Goal: Task Accomplishment & Management: Use online tool/utility

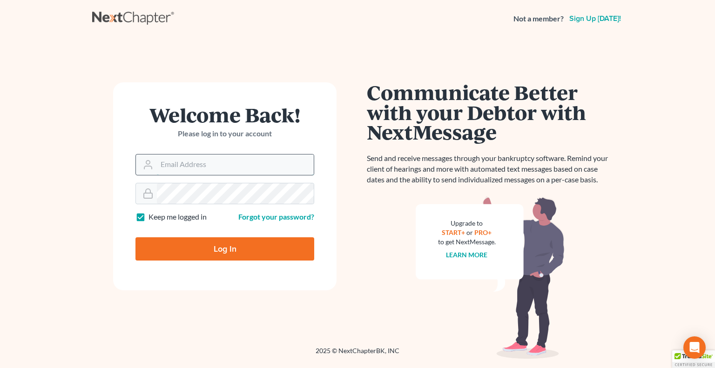
click at [187, 168] on input "Email Address" at bounding box center [235, 165] width 157 height 20
type input "[PERSON_NAME][EMAIL_ADDRESS][DOMAIN_NAME]"
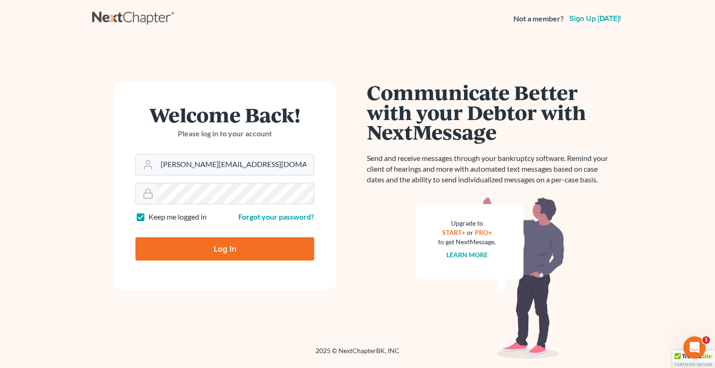
click at [173, 206] on form "Welcome Back! Please log in to your account Email Address pappas@spjlaw.net Pas…" at bounding box center [225, 186] width 224 height 208
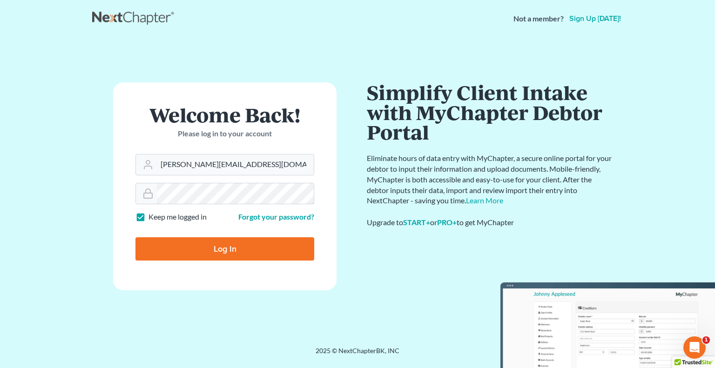
click at [136, 238] on input "Log In" at bounding box center [225, 249] width 179 height 23
type input "Thinking..."
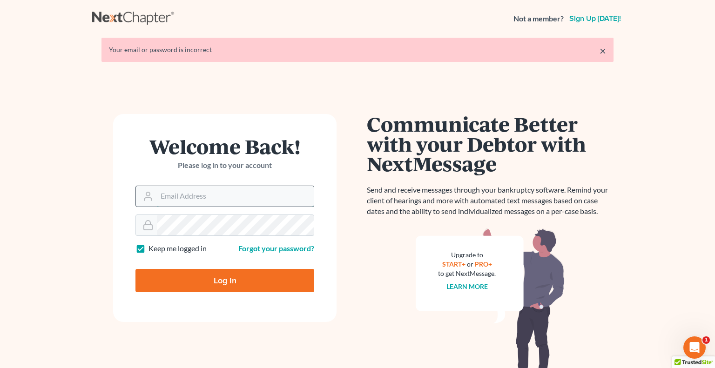
drag, startPoint x: 0, startPoint y: 0, endPoint x: 177, endPoint y: 194, distance: 262.4
click at [177, 194] on input "Email Address" at bounding box center [235, 196] width 157 height 20
type input "[PERSON_NAME][EMAIL_ADDRESS][DOMAIN_NAME]"
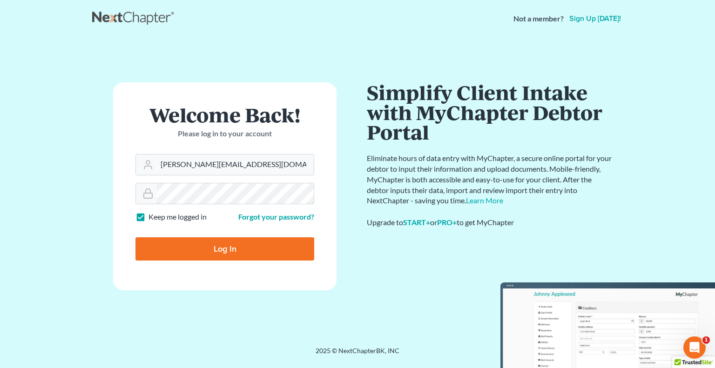
click at [136, 238] on input "Log In" at bounding box center [225, 249] width 179 height 23
type input "Thinking..."
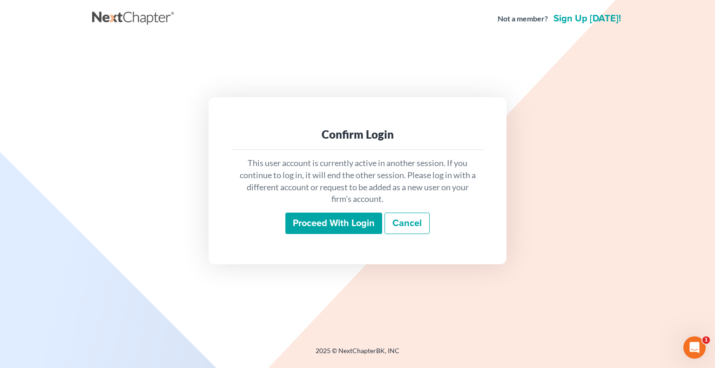
click at [295, 219] on input "Proceed with login" at bounding box center [333, 223] width 97 height 21
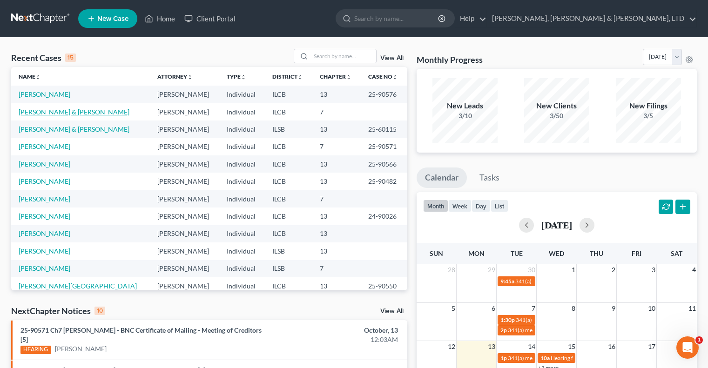
click at [55, 113] on link "Zytka, Erika & Smock, Michael" at bounding box center [74, 112] width 111 height 8
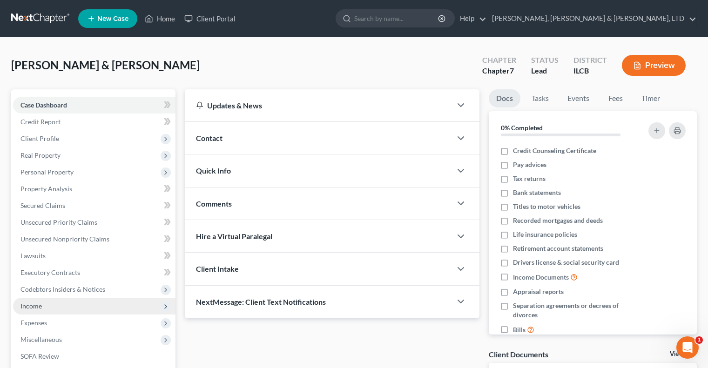
click at [39, 302] on span "Income" at bounding box center [30, 306] width 21 height 8
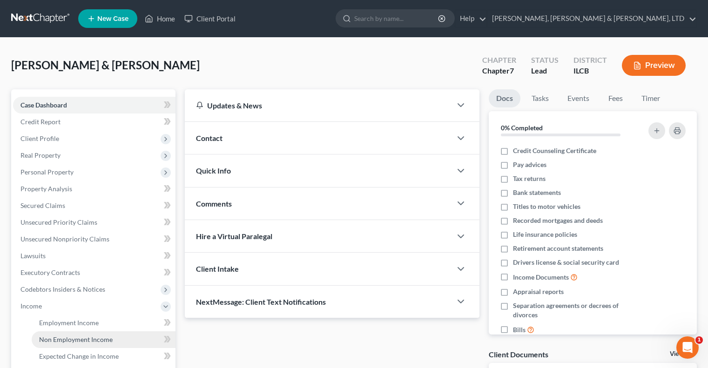
click at [64, 336] on span "Non Employment Income" at bounding box center [76, 340] width 74 height 8
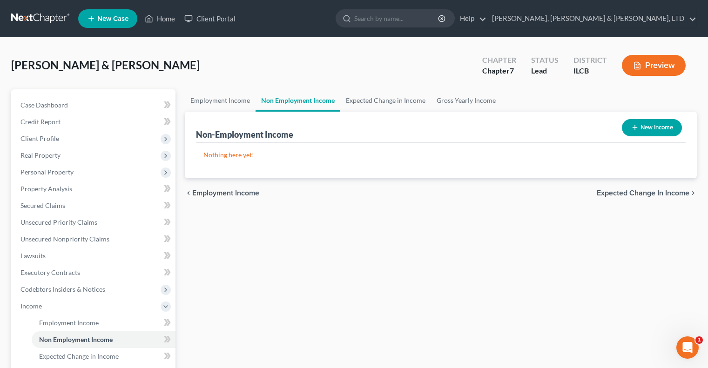
click at [647, 65] on button "Preview" at bounding box center [654, 65] width 64 height 21
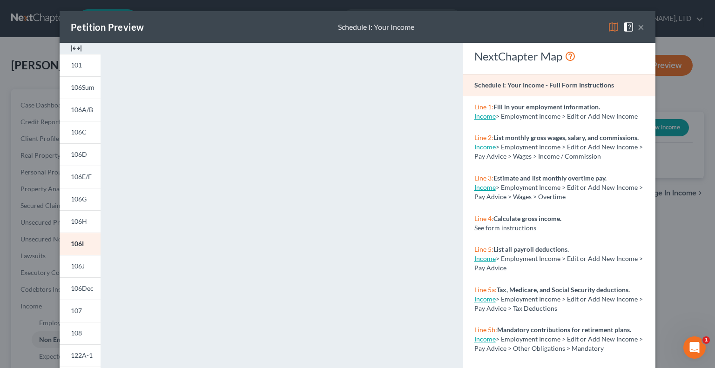
click at [639, 25] on button "×" at bounding box center [641, 26] width 7 height 11
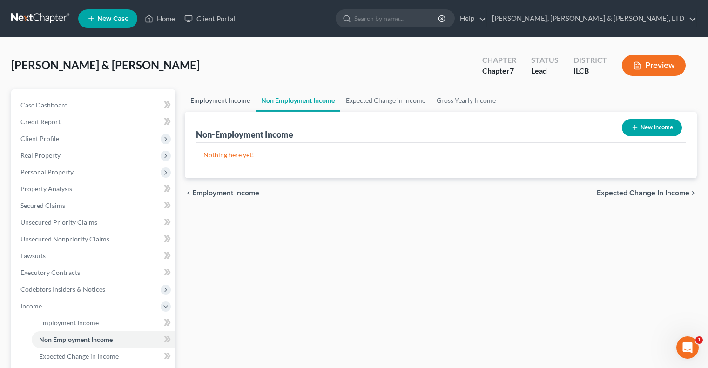
click at [228, 101] on link "Employment Income" at bounding box center [220, 100] width 71 height 22
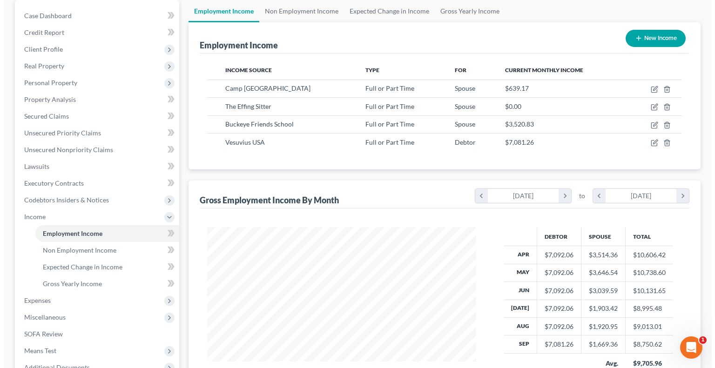
scroll to position [90, 0]
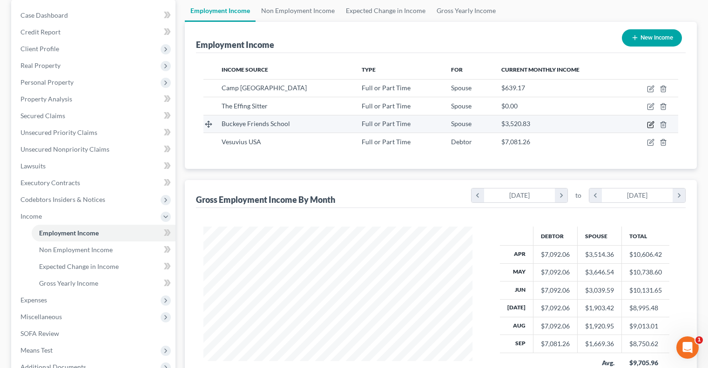
click at [653, 127] on icon "button" at bounding box center [651, 125] width 6 height 6
select select "0"
select select "14"
select select "2"
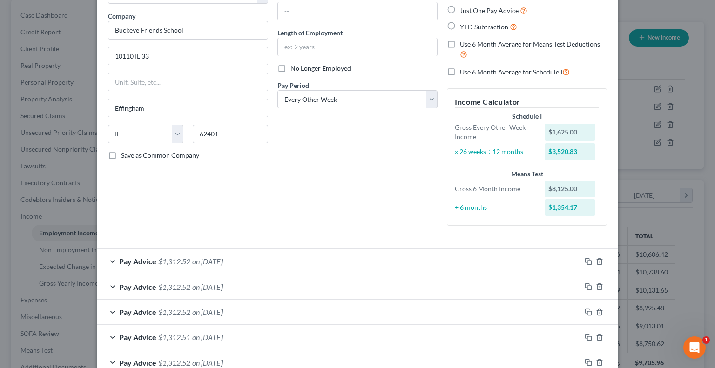
scroll to position [0, 0]
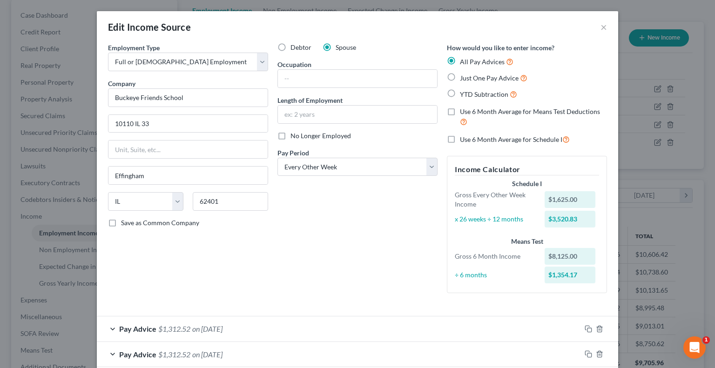
click at [291, 137] on label "No Longer Employed" at bounding box center [321, 135] width 61 height 9
click at [294, 137] on input "No Longer Employed" at bounding box center [297, 134] width 6 height 6
checkbox input "true"
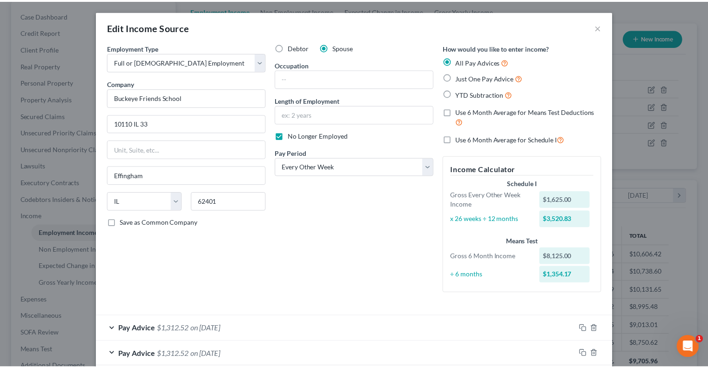
scroll to position [177, 0]
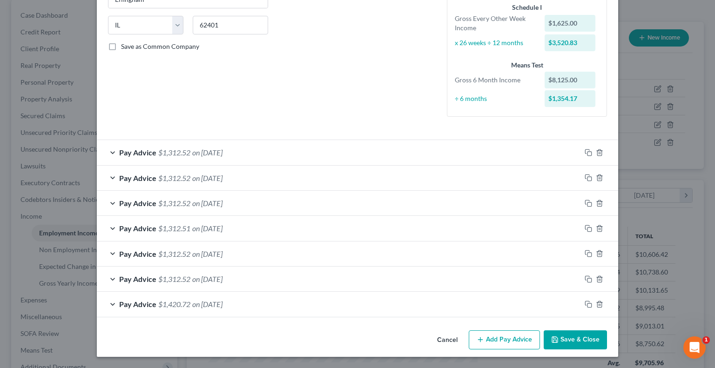
click at [575, 338] on button "Save & Close" at bounding box center [575, 341] width 63 height 20
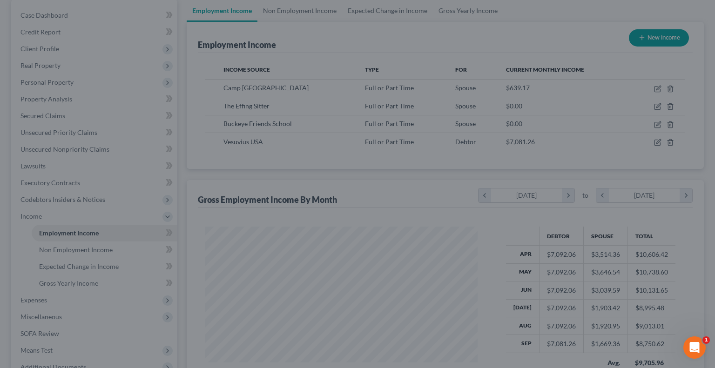
scroll to position [465568, 465447]
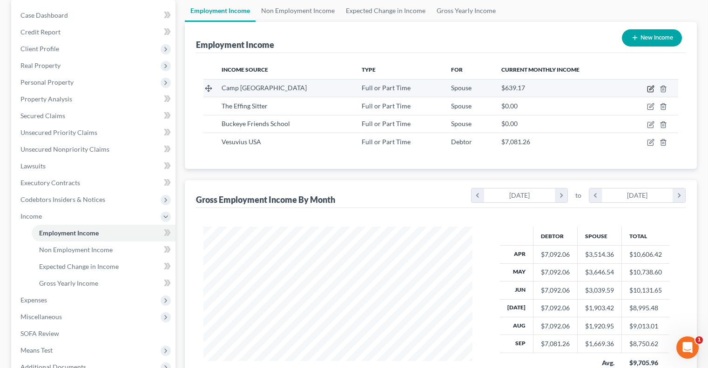
click at [649, 88] on icon "button" at bounding box center [650, 88] width 7 height 7
select select "0"
select select "14"
select select "2"
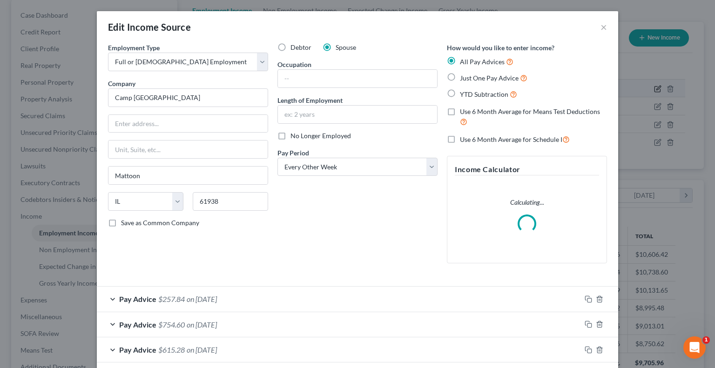
scroll to position [167, 291]
click at [291, 136] on label "No Longer Employed" at bounding box center [321, 135] width 61 height 9
click at [294, 136] on input "No Longer Employed" at bounding box center [297, 134] width 6 height 6
checkbox input "true"
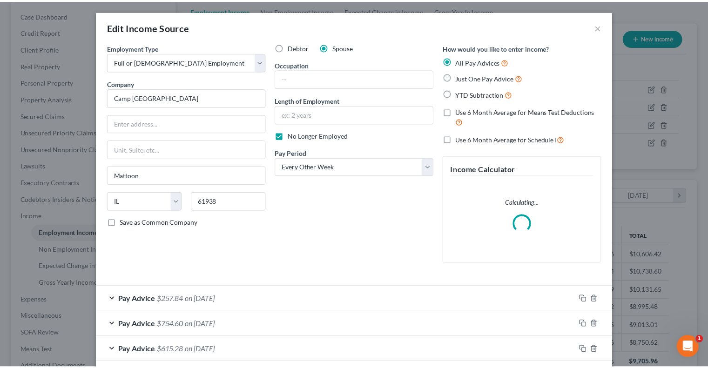
scroll to position [122, 0]
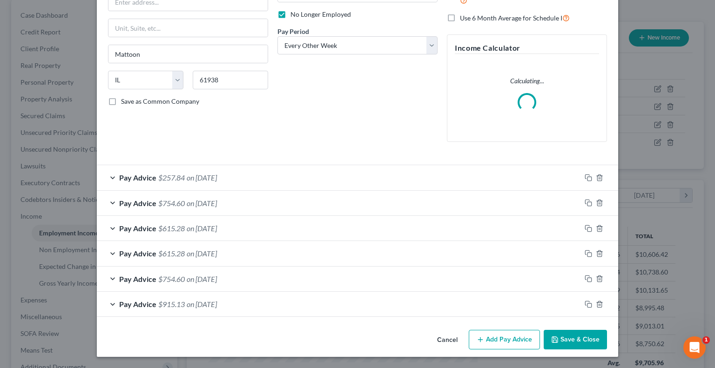
click at [577, 340] on button "Save & Close" at bounding box center [575, 340] width 63 height 20
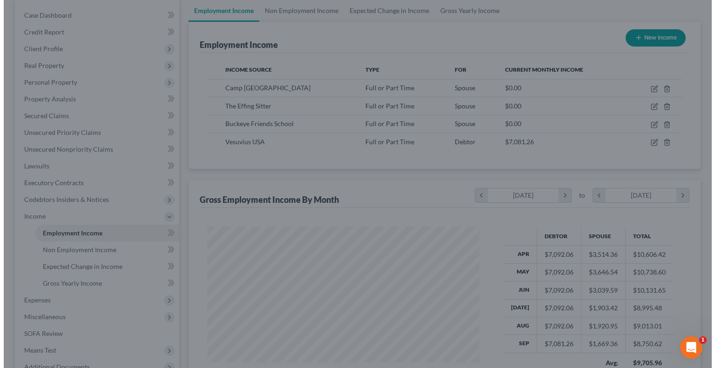
scroll to position [465568, 465447]
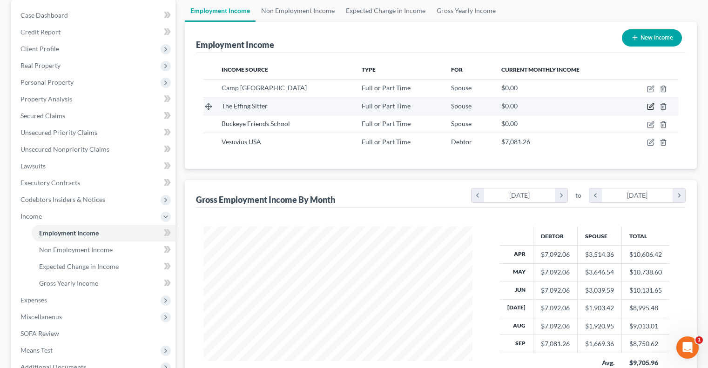
click at [652, 109] on icon "button" at bounding box center [650, 106] width 7 height 7
select select "0"
select select "14"
select select "2"
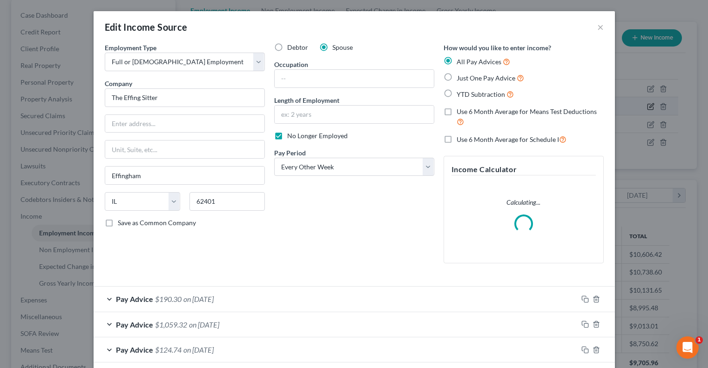
scroll to position [167, 291]
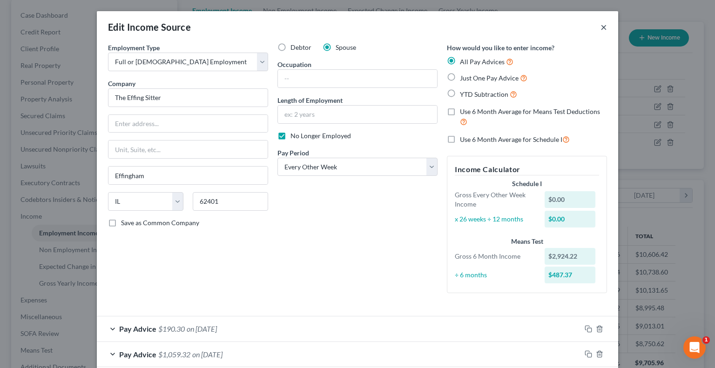
click at [602, 27] on button "×" at bounding box center [604, 26] width 7 height 11
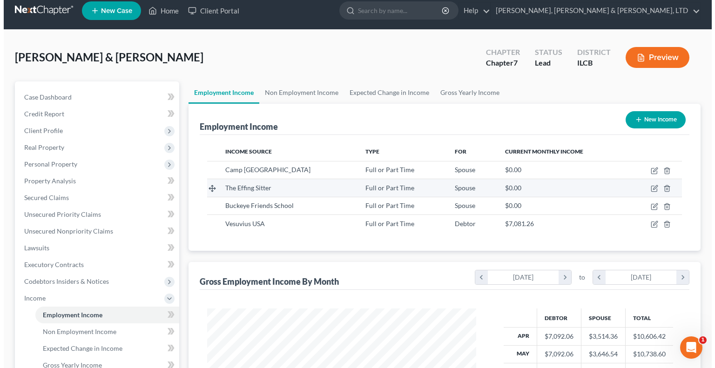
scroll to position [4, 0]
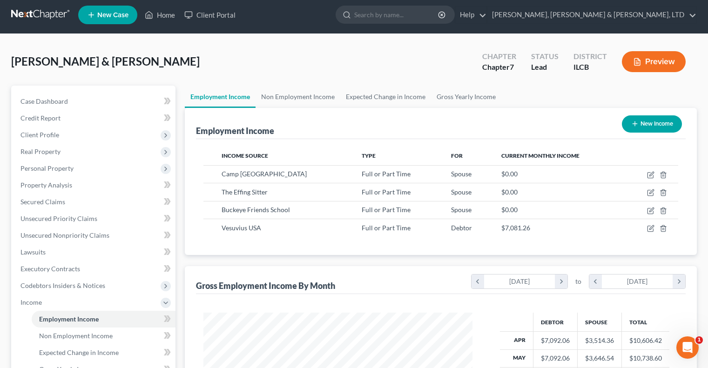
click at [651, 59] on button "Preview" at bounding box center [654, 61] width 64 height 21
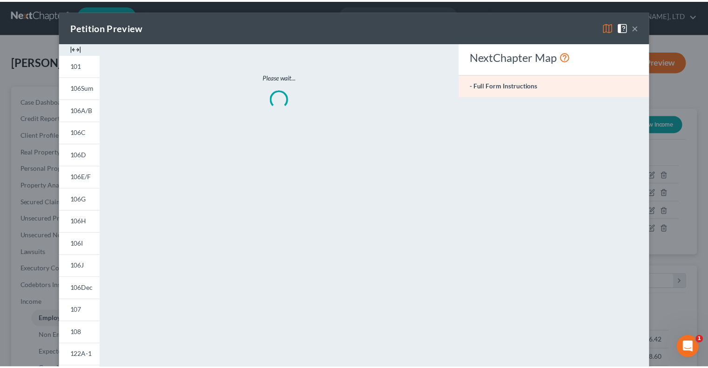
scroll to position [167, 291]
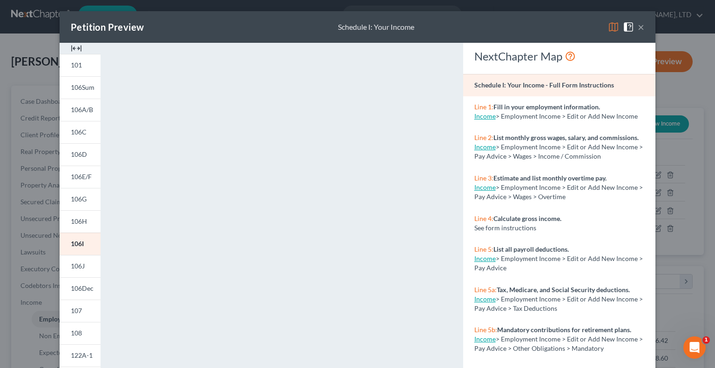
click at [31, 164] on div "Petition Preview Schedule I: Your Income × 101 106Sum 106A/B 106C 106D 106E/F 1…" at bounding box center [357, 184] width 715 height 368
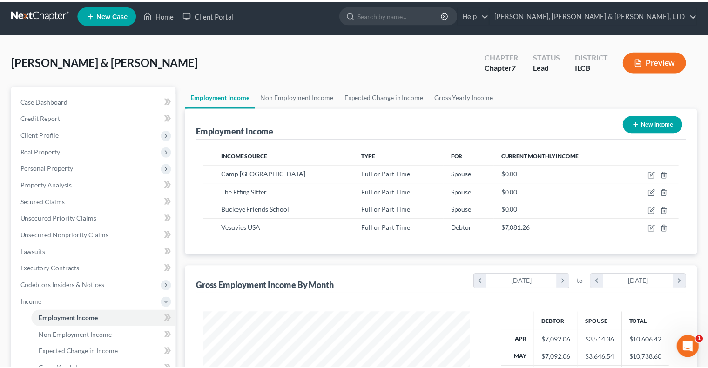
scroll to position [465568, 465447]
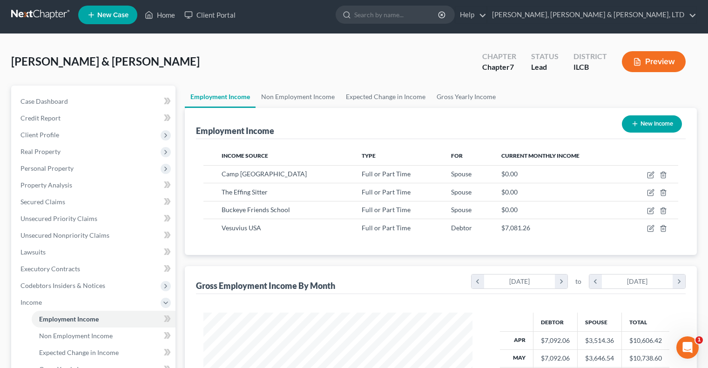
click at [39, 12] on link at bounding box center [41, 15] width 60 height 17
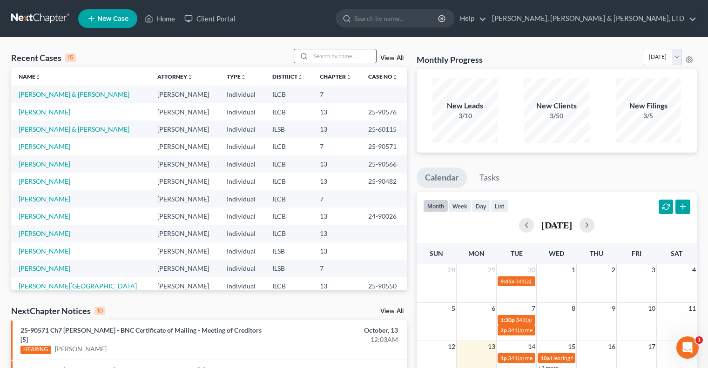
click at [325, 51] on input "search" at bounding box center [343, 56] width 65 height 14
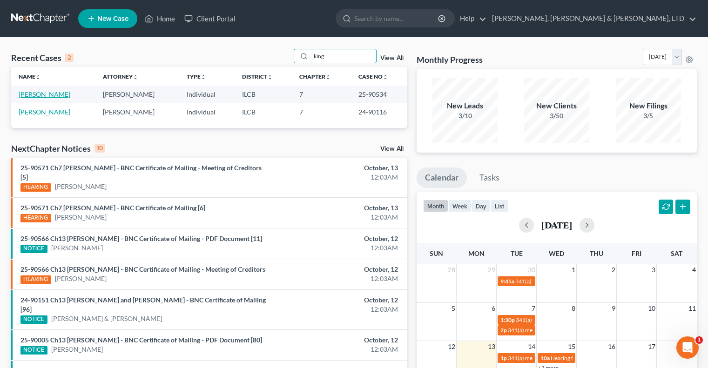
type input "king"
click at [44, 95] on link "[PERSON_NAME]" at bounding box center [45, 94] width 52 height 8
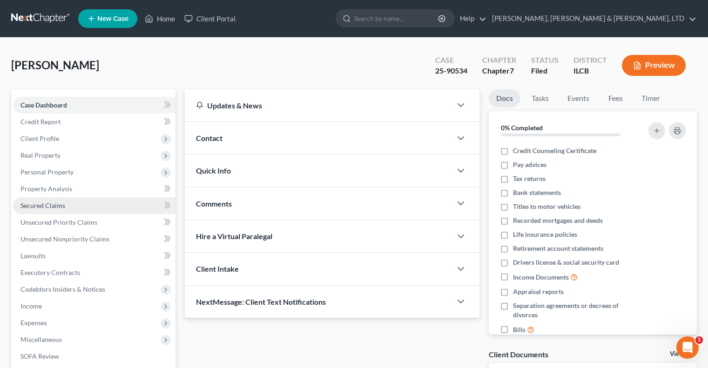
click at [69, 203] on link "Secured Claims" at bounding box center [94, 205] width 163 height 17
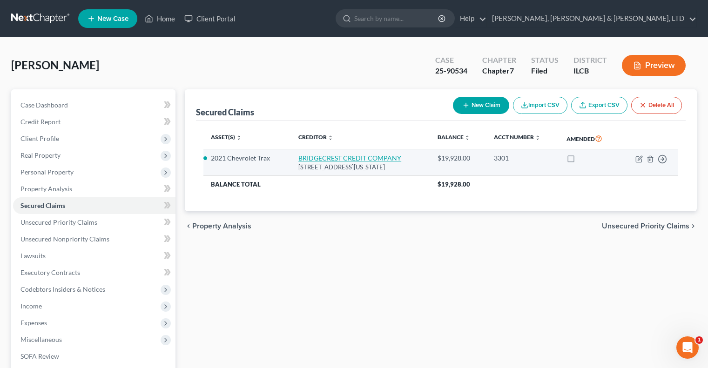
click at [360, 155] on link "BRIDGECREST CREDIT COMPANY" at bounding box center [350, 158] width 103 height 8
select select "3"
select select "2"
select select "0"
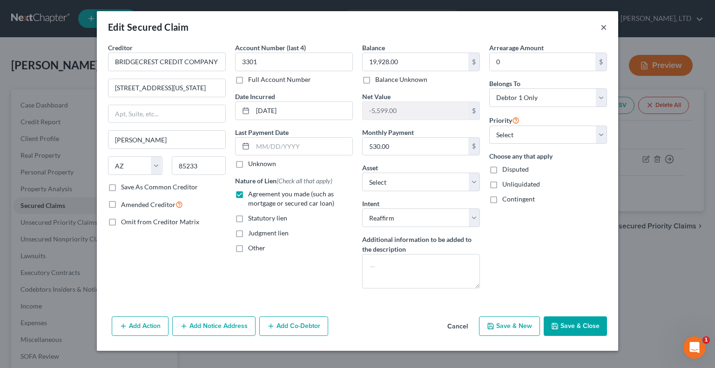
click at [602, 26] on button "×" at bounding box center [604, 26] width 7 height 11
